Goal: Task Accomplishment & Management: Use online tool/utility

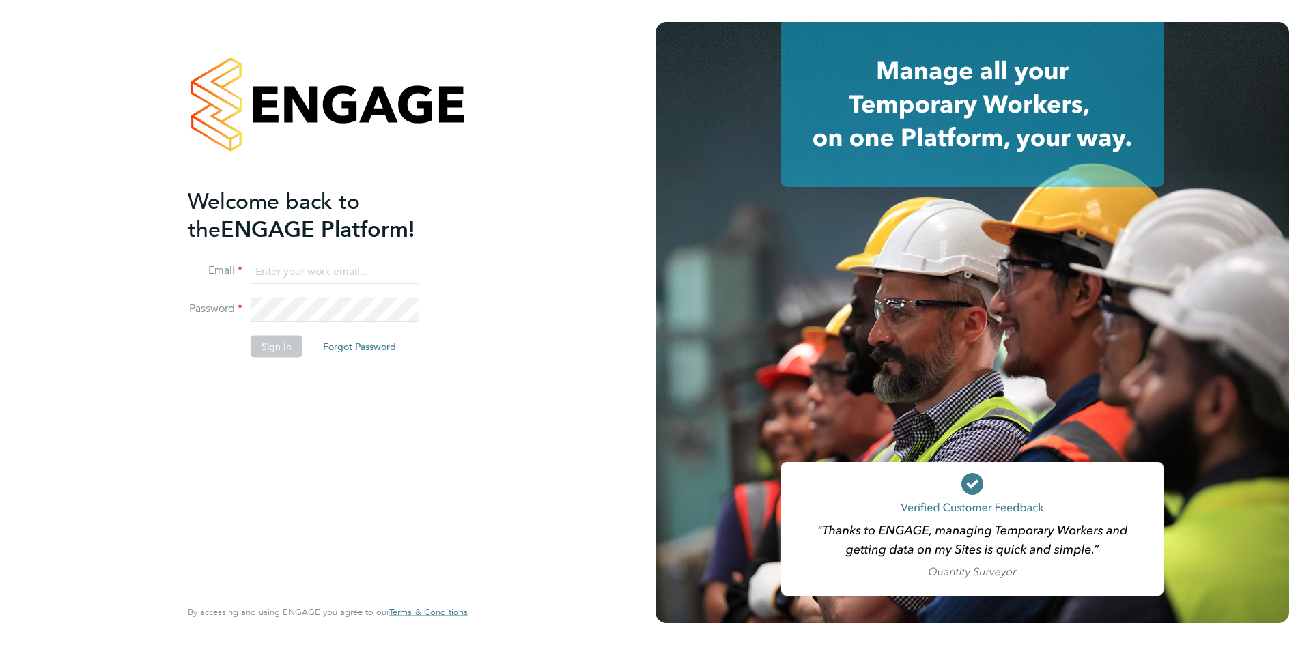
type input "MSPS@randstadcpe.com"
click at [276, 345] on button "Sign In" at bounding box center [277, 347] width 52 height 22
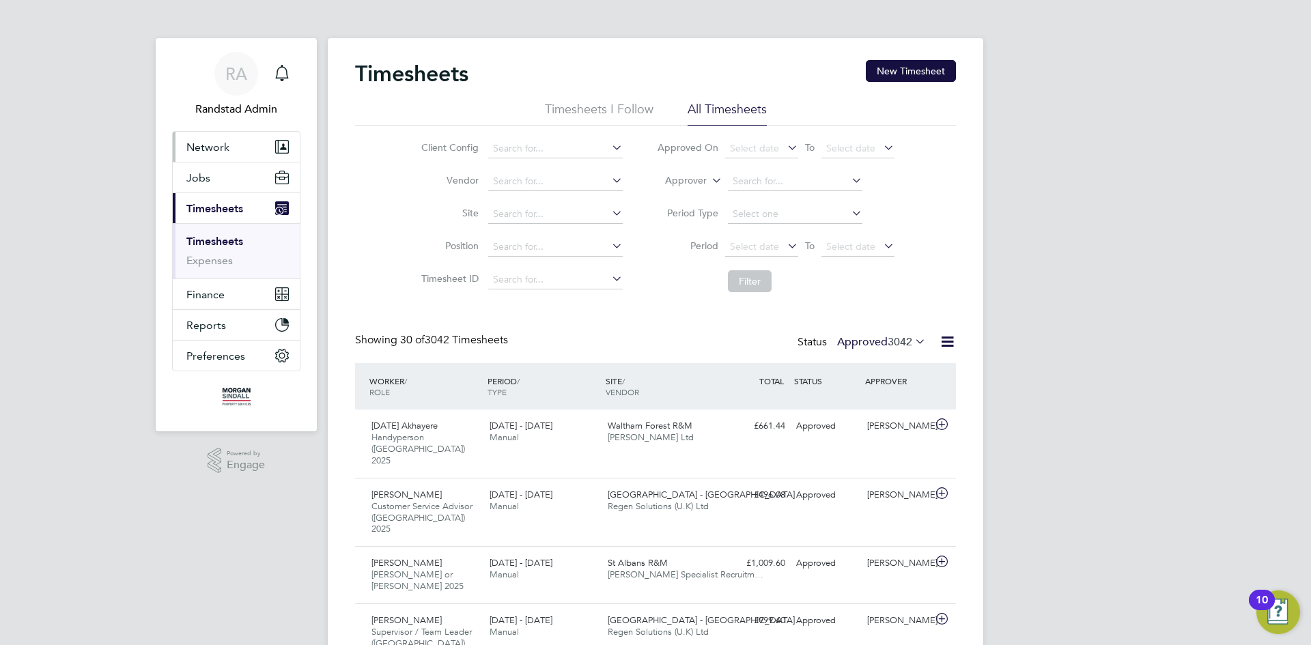
click at [201, 145] on span "Network" at bounding box center [207, 147] width 43 height 13
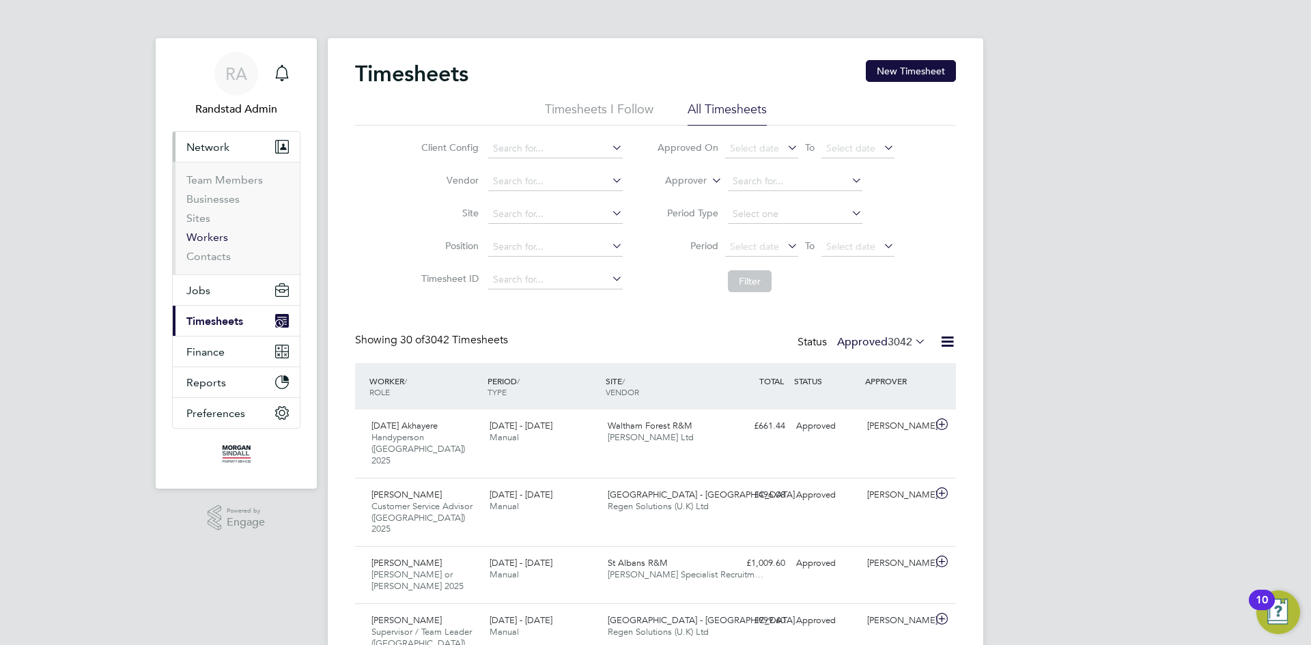
click at [214, 238] on link "Workers" at bounding box center [207, 237] width 42 height 13
